Goal: Task Accomplishment & Management: Manage account settings

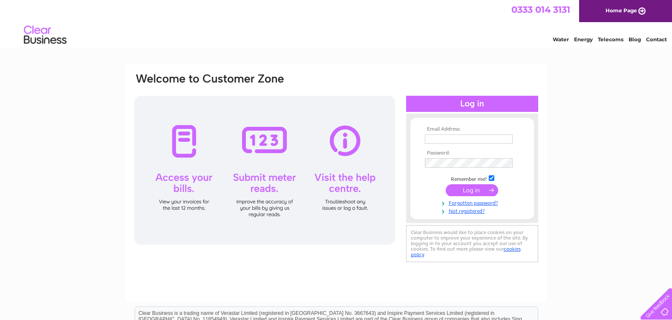
type input "newdolphingarage@hotmail.co.uk"
click at [471, 191] on input "submit" at bounding box center [472, 191] width 52 height 12
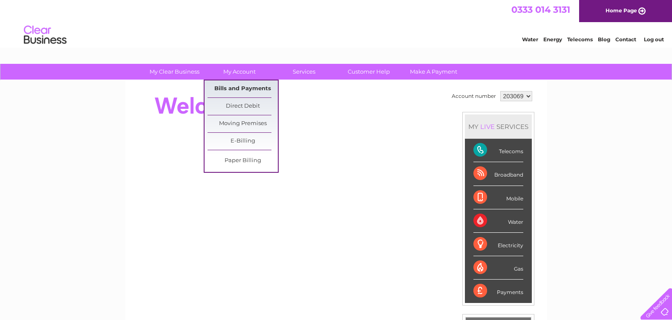
click at [247, 88] on link "Bills and Payments" at bounding box center [243, 89] width 70 height 17
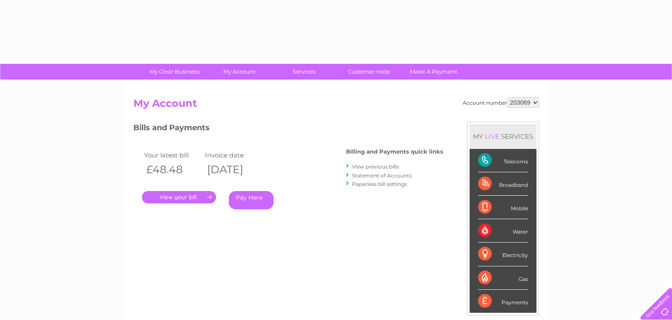
click at [171, 198] on link "." at bounding box center [179, 197] width 74 height 12
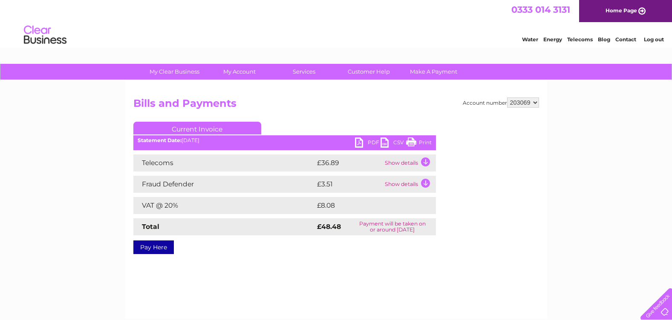
click at [409, 140] on link "Print" at bounding box center [419, 144] width 26 height 12
